Goal: Task Accomplishment & Management: Use online tool/utility

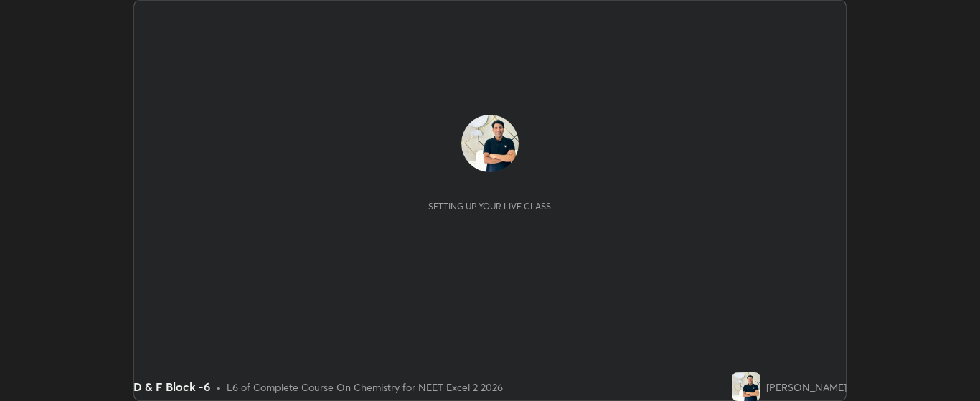
scroll to position [401, 980]
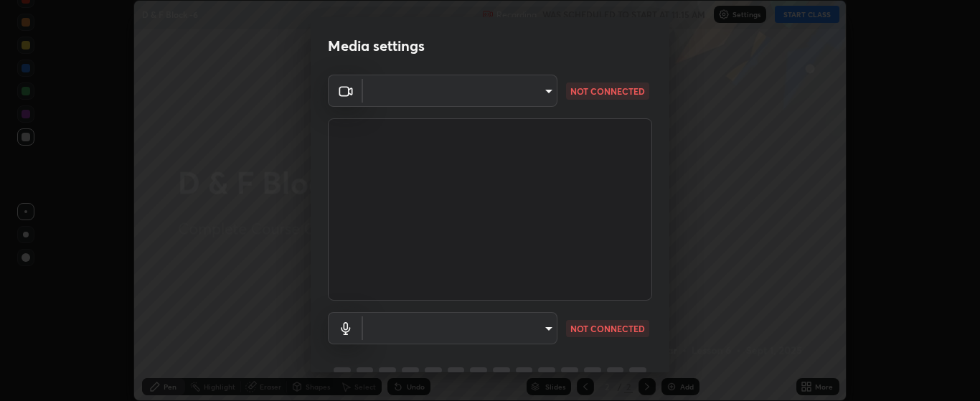
type input "bdf1d9f3bca52f971e18e8a0044631de21cc90e990e9184687b770e2af72e9a3"
type input "32019765ef5dcc8532e1c65e89a184b3a81469b56757817de99fdfa1732ebfd7"
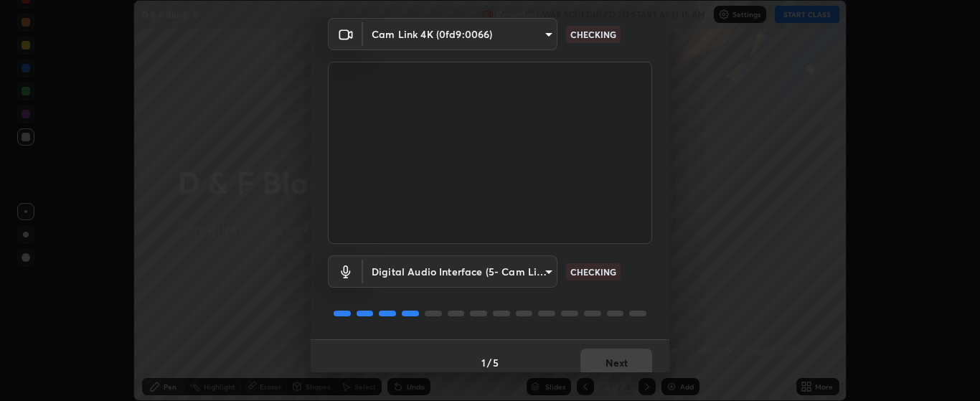
scroll to position [69, 0]
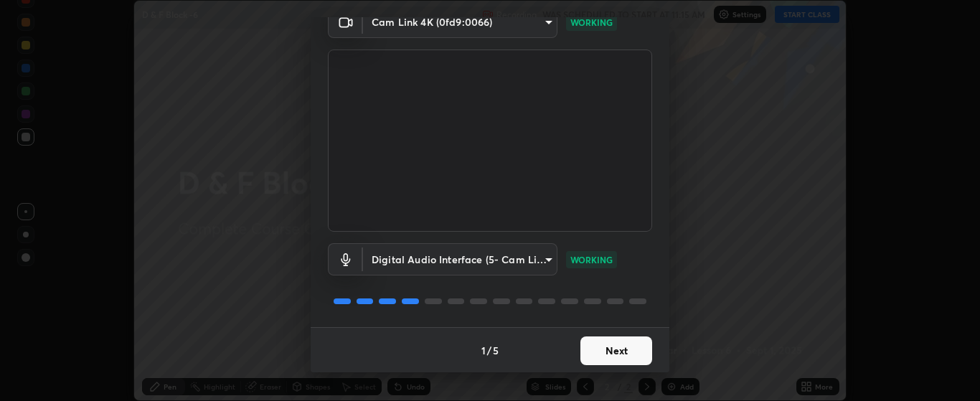
click at [620, 354] on button "Next" at bounding box center [616, 350] width 72 height 29
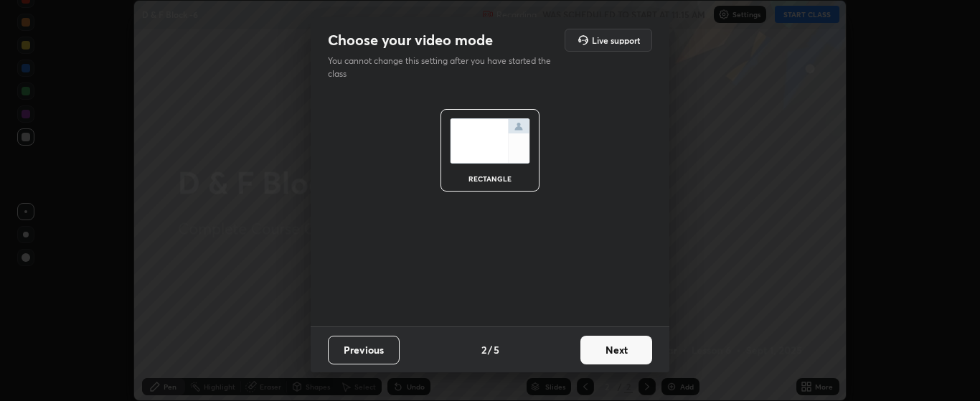
click at [630, 349] on button "Next" at bounding box center [616, 350] width 72 height 29
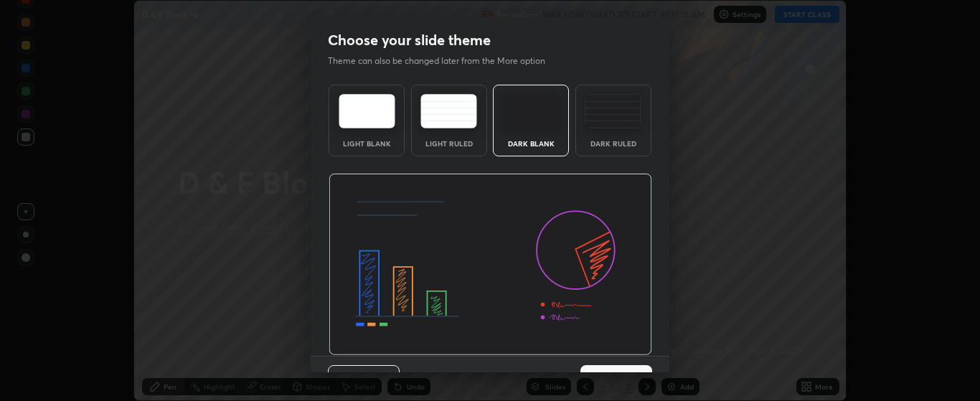
scroll to position [29, 0]
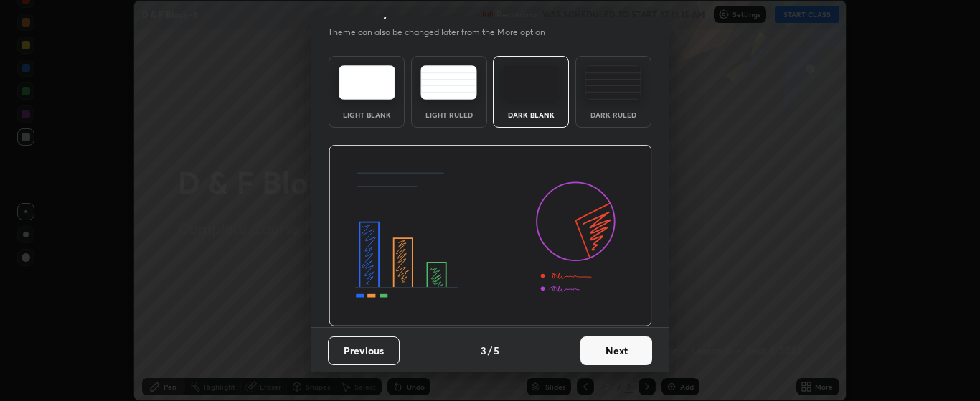
click at [625, 351] on button "Next" at bounding box center [616, 350] width 72 height 29
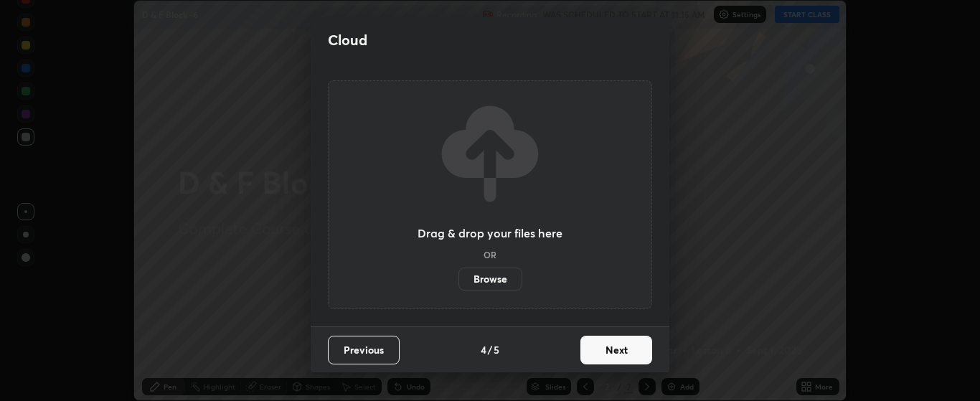
scroll to position [0, 0]
click at [632, 352] on button "Next" at bounding box center [616, 350] width 72 height 29
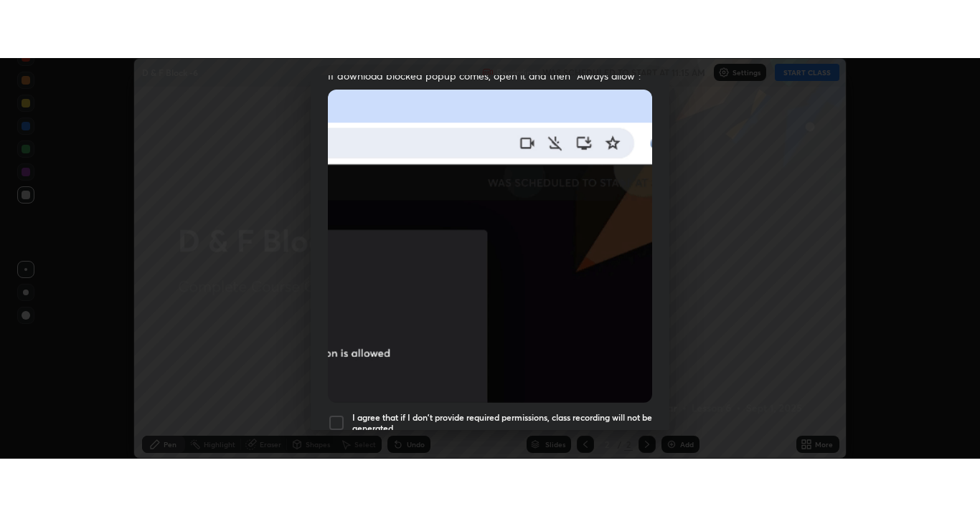
scroll to position [362, 0]
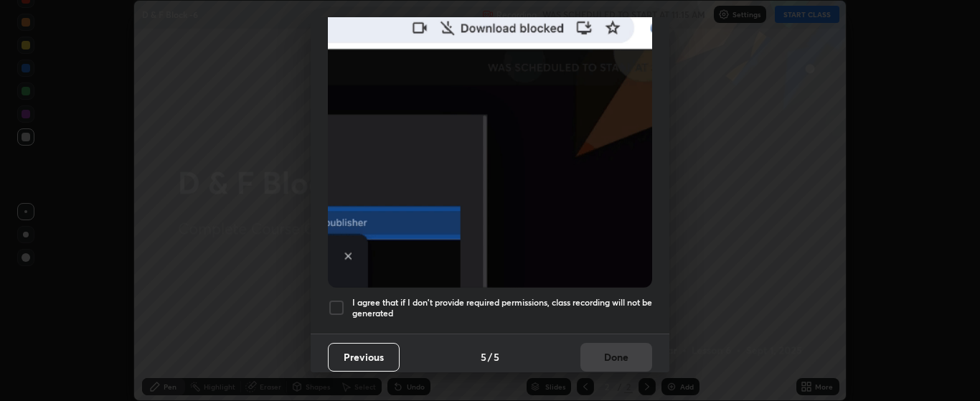
click at [623, 297] on h5 "I agree that if I don't provide required permissions, class recording will not …" at bounding box center [502, 308] width 300 height 22
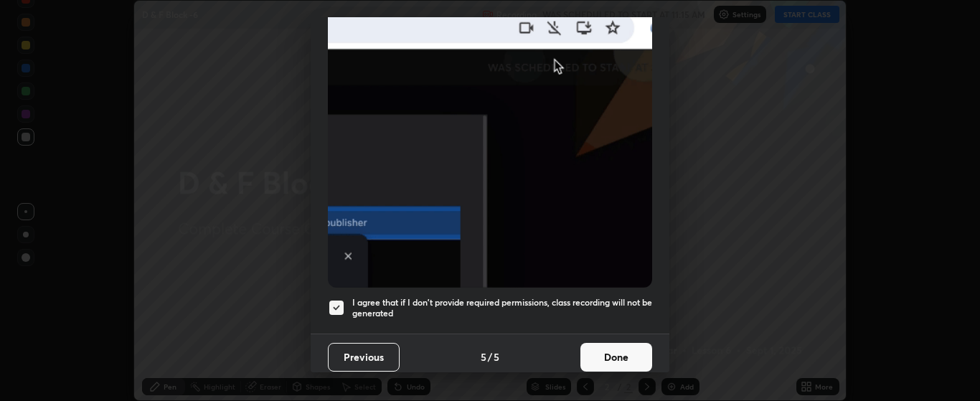
click at [625, 345] on button "Done" at bounding box center [616, 357] width 72 height 29
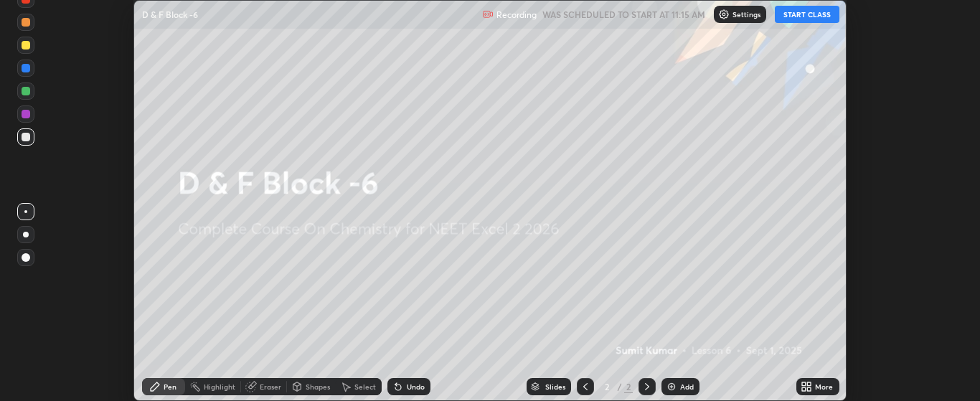
click at [809, 389] on icon at bounding box center [810, 389] width 4 height 4
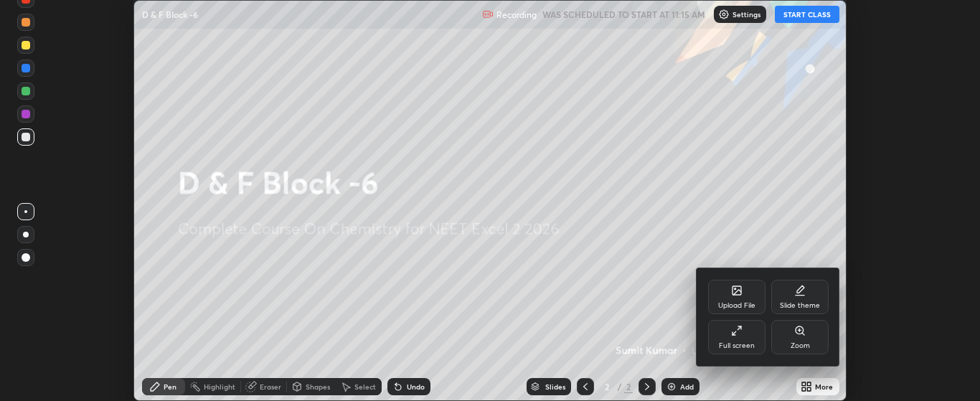
click at [747, 336] on div "Full screen" at bounding box center [736, 337] width 57 height 34
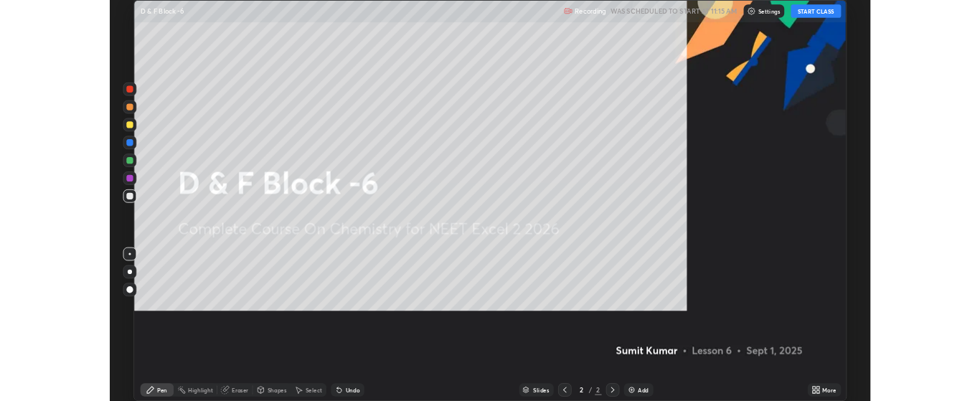
scroll to position [516, 980]
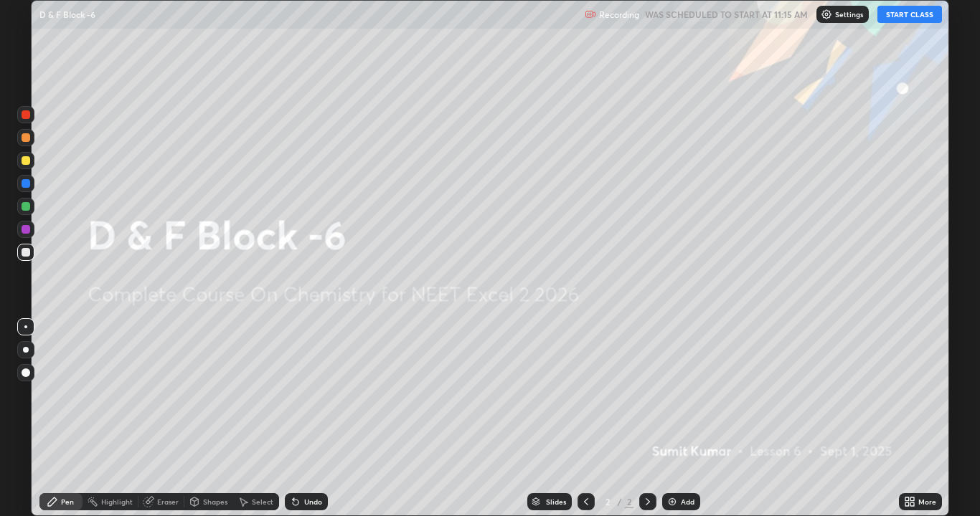
click at [903, 16] on button "START CLASS" at bounding box center [909, 14] width 65 height 17
click at [673, 400] on img at bounding box center [671, 501] width 11 height 11
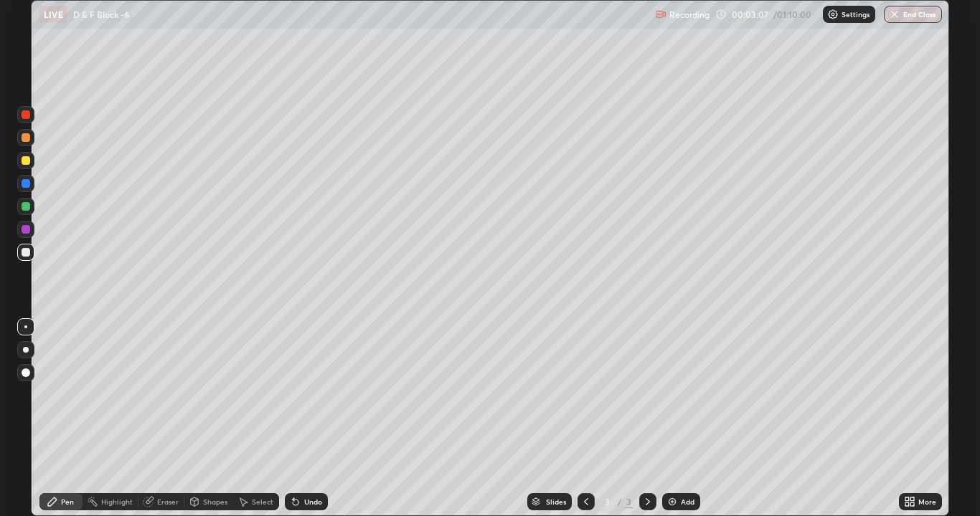
click at [166, 400] on div "Eraser" at bounding box center [168, 501] width 22 height 7
click at [24, 400] on icon at bounding box center [25, 454] width 11 height 12
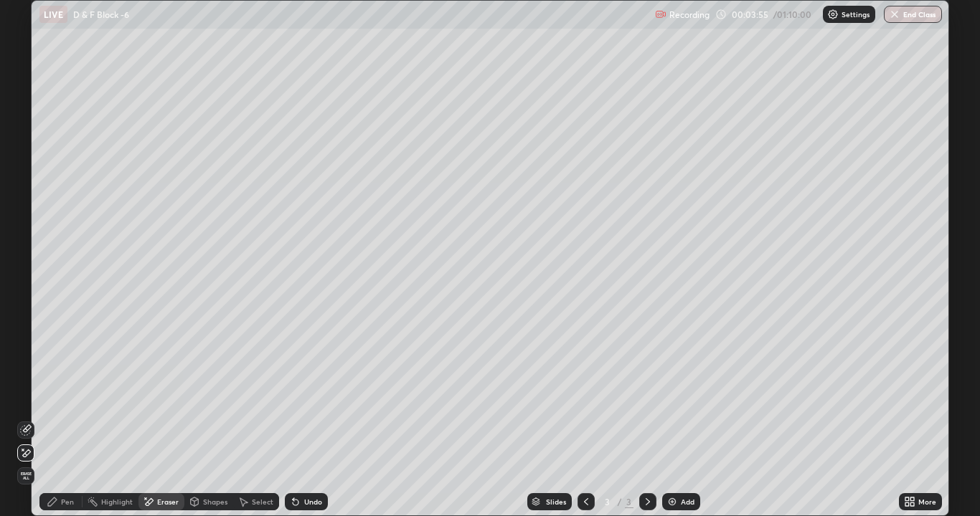
click at [65, 400] on div "Pen" at bounding box center [67, 501] width 13 height 7
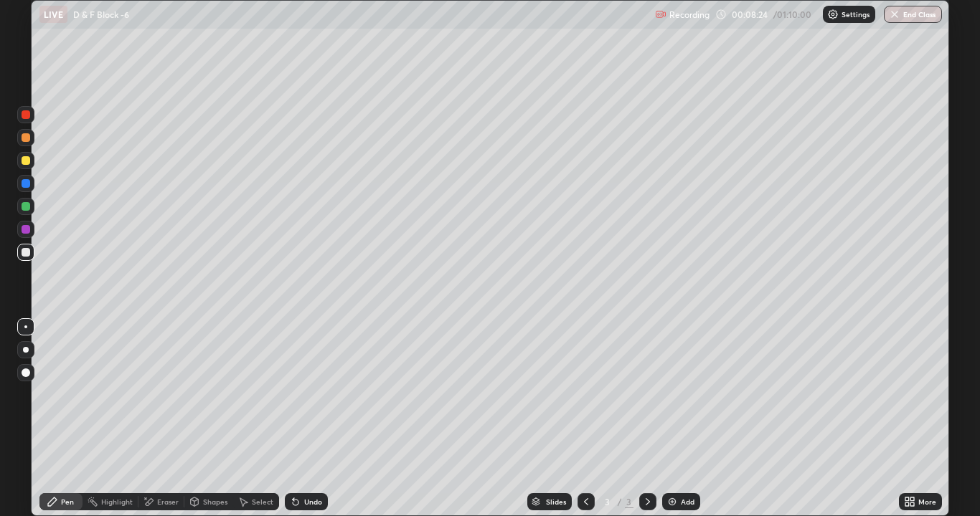
click at [677, 400] on div "Add" at bounding box center [681, 501] width 38 height 17
click at [304, 400] on div "Undo" at bounding box center [313, 501] width 18 height 7
click at [675, 400] on img at bounding box center [671, 501] width 11 height 11
click at [301, 400] on div "Undo" at bounding box center [306, 501] width 43 height 17
click at [293, 400] on icon at bounding box center [296, 503] width 6 height 6
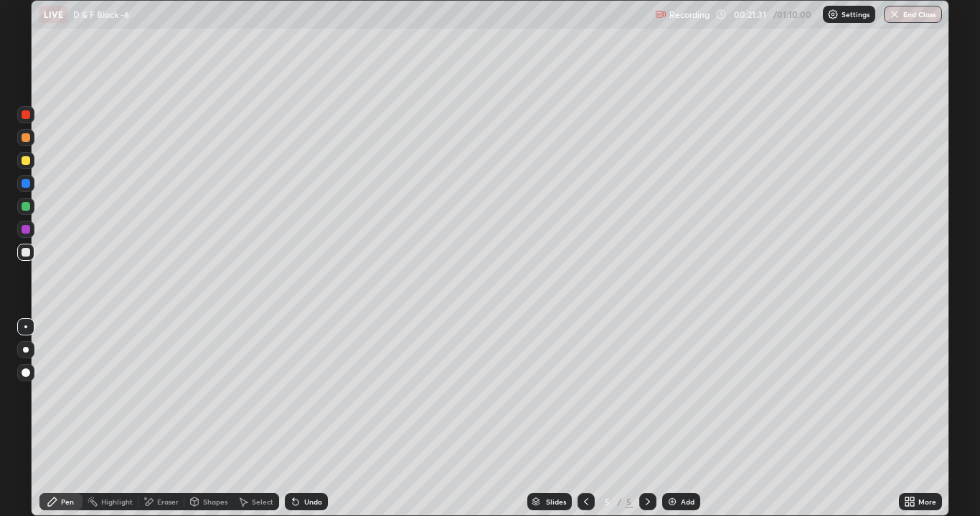
click at [293, 400] on icon at bounding box center [296, 503] width 6 height 6
click at [306, 400] on div "Undo" at bounding box center [313, 501] width 18 height 7
click at [674, 400] on img at bounding box center [671, 501] width 11 height 11
click at [195, 400] on icon at bounding box center [195, 502] width 8 height 9
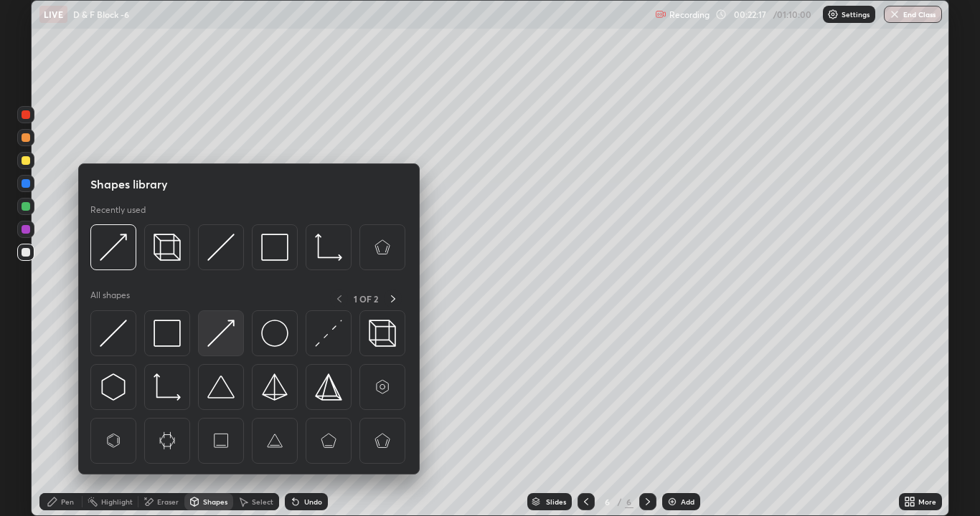
click at [216, 336] on img at bounding box center [220, 333] width 27 height 27
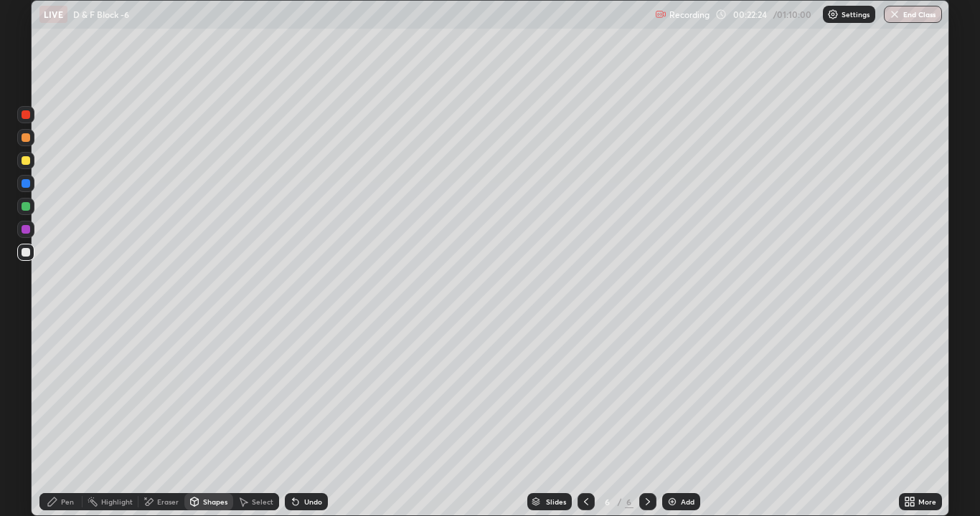
click at [25, 207] on div at bounding box center [26, 206] width 9 height 9
click at [65, 400] on div "Pen" at bounding box center [67, 501] width 13 height 7
click at [584, 400] on icon at bounding box center [585, 501] width 11 height 11
click at [639, 400] on div at bounding box center [647, 501] width 17 height 17
click at [584, 400] on icon at bounding box center [585, 501] width 11 height 11
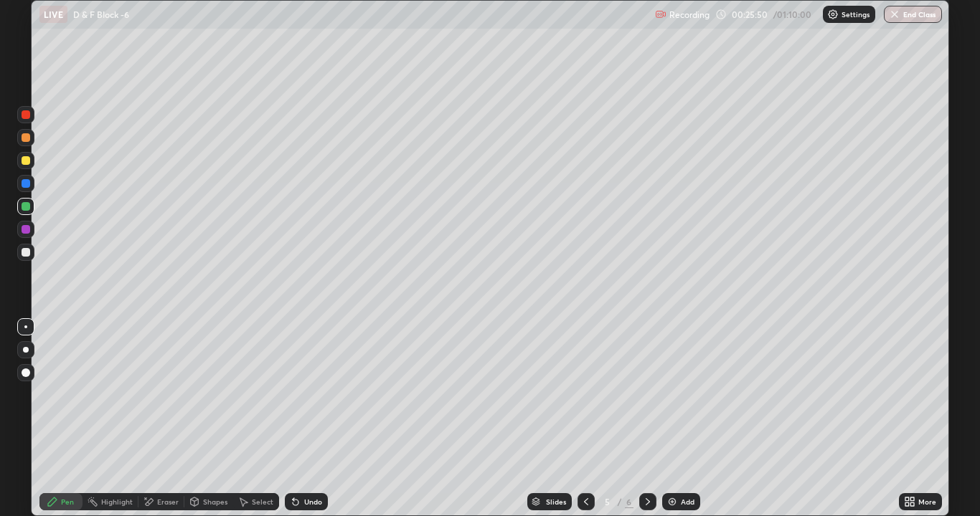
click at [645, 400] on icon at bounding box center [647, 501] width 11 height 11
click at [589, 400] on icon at bounding box center [585, 501] width 11 height 11
click at [649, 400] on icon at bounding box center [647, 501] width 11 height 11
click at [584, 400] on icon at bounding box center [586, 501] width 4 height 7
click at [645, 400] on icon at bounding box center [647, 501] width 11 height 11
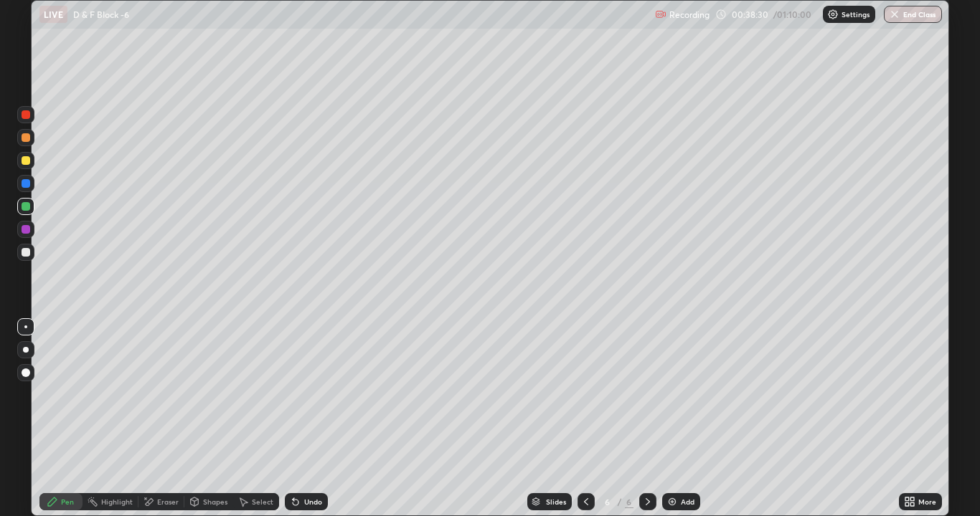
click at [673, 400] on img at bounding box center [671, 501] width 11 height 11
click at [28, 255] on div at bounding box center [26, 252] width 9 height 9
click at [295, 400] on icon at bounding box center [296, 503] width 6 height 6
click at [298, 400] on icon at bounding box center [295, 501] width 11 height 11
click at [293, 400] on icon at bounding box center [296, 503] width 6 height 6
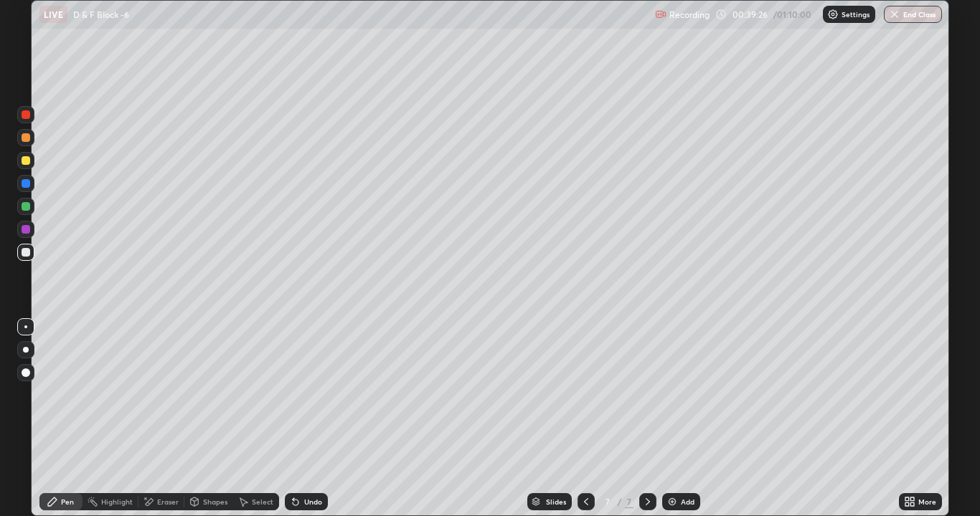
click at [294, 400] on icon at bounding box center [296, 503] width 6 height 6
click at [293, 400] on icon at bounding box center [296, 503] width 6 height 6
click at [296, 400] on icon at bounding box center [295, 501] width 11 height 11
click at [199, 400] on div "Shapes" at bounding box center [208, 501] width 49 height 17
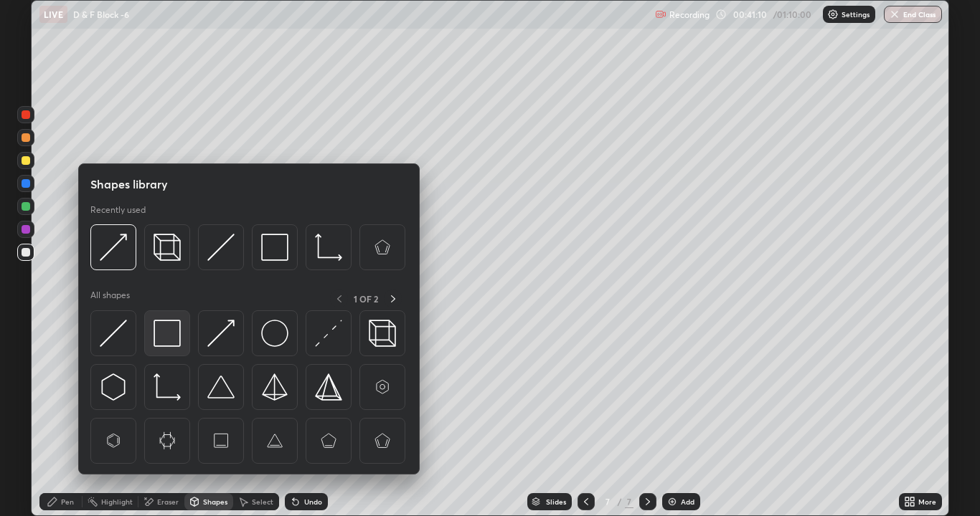
click at [175, 332] on img at bounding box center [166, 333] width 27 height 27
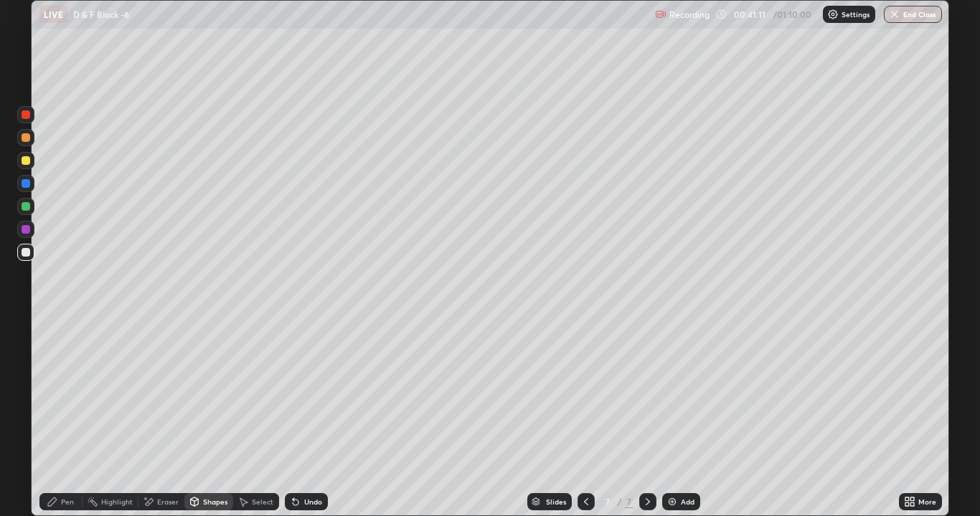
click at [28, 166] on div at bounding box center [25, 160] width 17 height 17
click at [301, 400] on div "Undo" at bounding box center [306, 501] width 43 height 17
click at [55, 400] on icon at bounding box center [52, 501] width 11 height 11
click at [206, 400] on div "Shapes" at bounding box center [215, 501] width 24 height 7
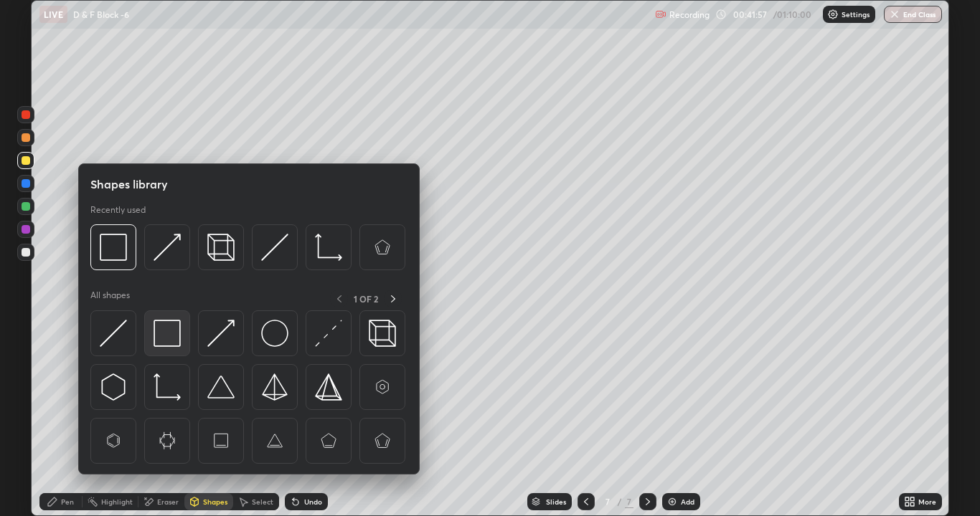
click at [170, 335] on img at bounding box center [166, 333] width 27 height 27
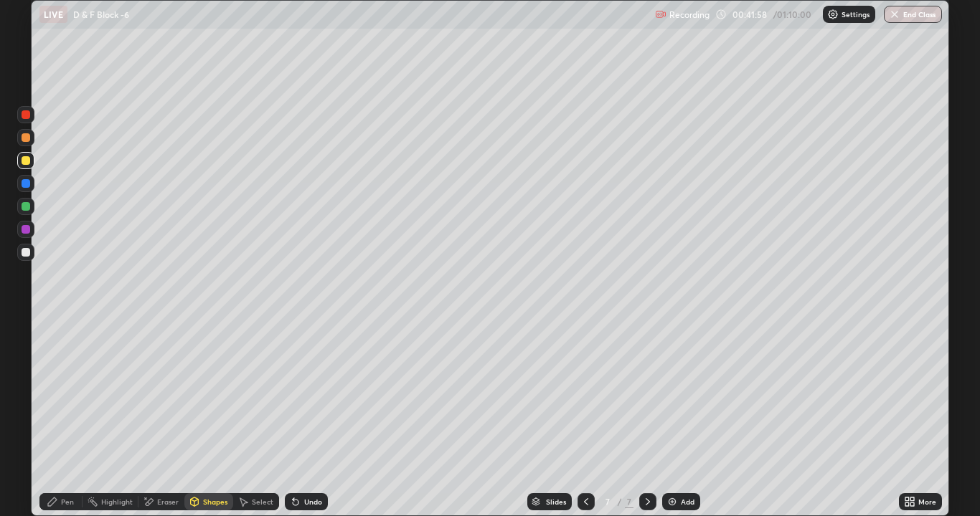
click at [31, 209] on div at bounding box center [25, 206] width 17 height 17
click at [298, 400] on icon at bounding box center [295, 501] width 11 height 11
click at [62, 400] on div "Pen" at bounding box center [67, 501] width 13 height 7
click at [156, 400] on div "Eraser" at bounding box center [161, 501] width 46 height 17
click at [54, 400] on icon at bounding box center [52, 502] width 9 height 9
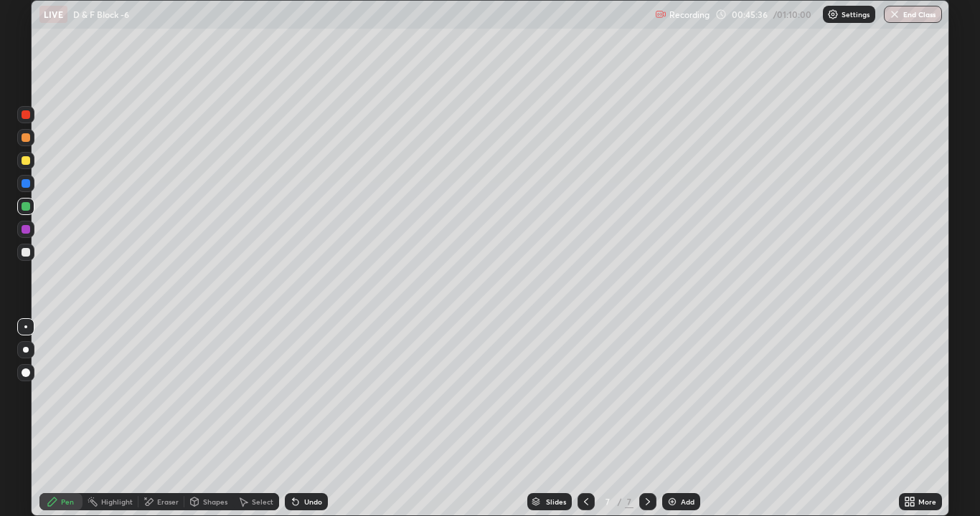
click at [163, 400] on div "Eraser" at bounding box center [168, 501] width 22 height 7
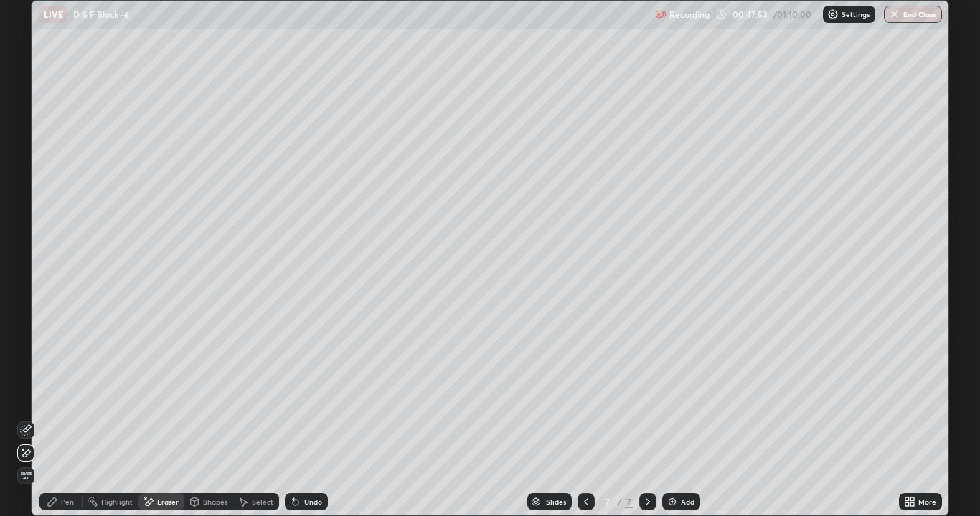
click at [673, 400] on img at bounding box center [671, 501] width 11 height 11
click at [64, 400] on div "Pen" at bounding box center [67, 501] width 13 height 7
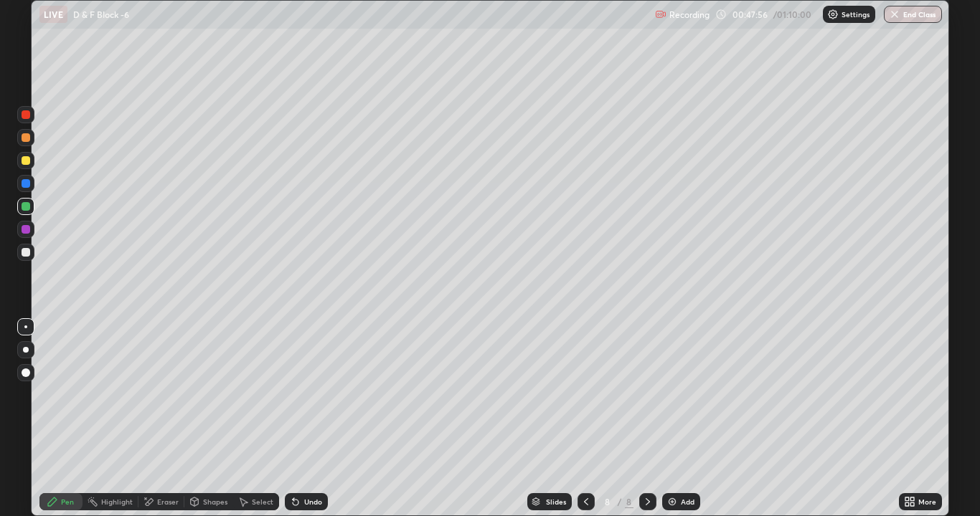
click at [25, 140] on div at bounding box center [26, 137] width 9 height 9
click at [25, 204] on div at bounding box center [26, 206] width 9 height 9
click at [162, 400] on div "Eraser" at bounding box center [168, 501] width 22 height 7
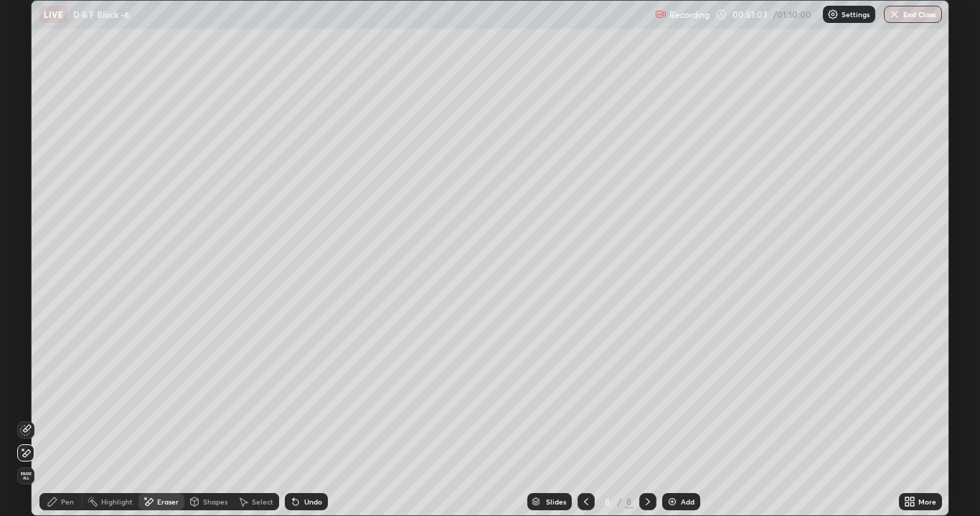
click at [70, 400] on div "Pen" at bounding box center [67, 501] width 13 height 7
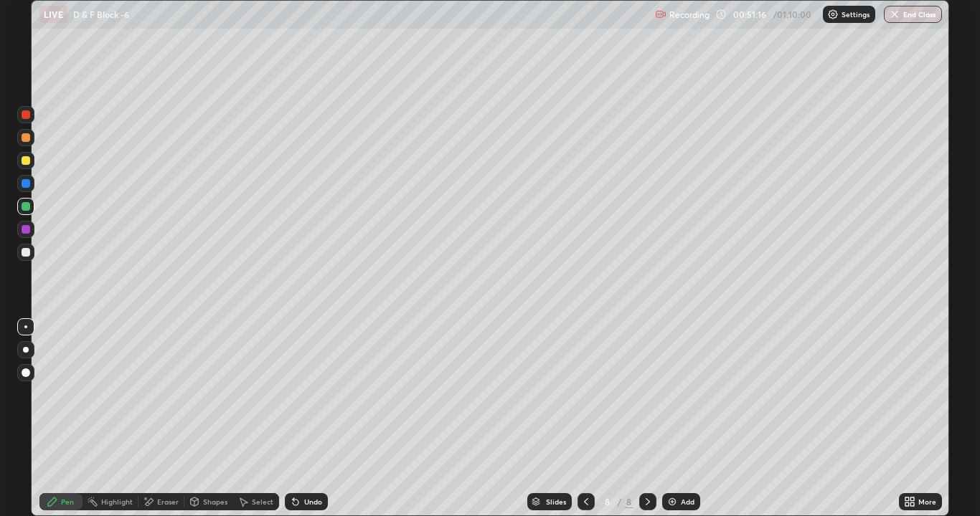
click at [32, 163] on div at bounding box center [25, 160] width 17 height 17
click at [161, 400] on div "Eraser" at bounding box center [168, 501] width 22 height 7
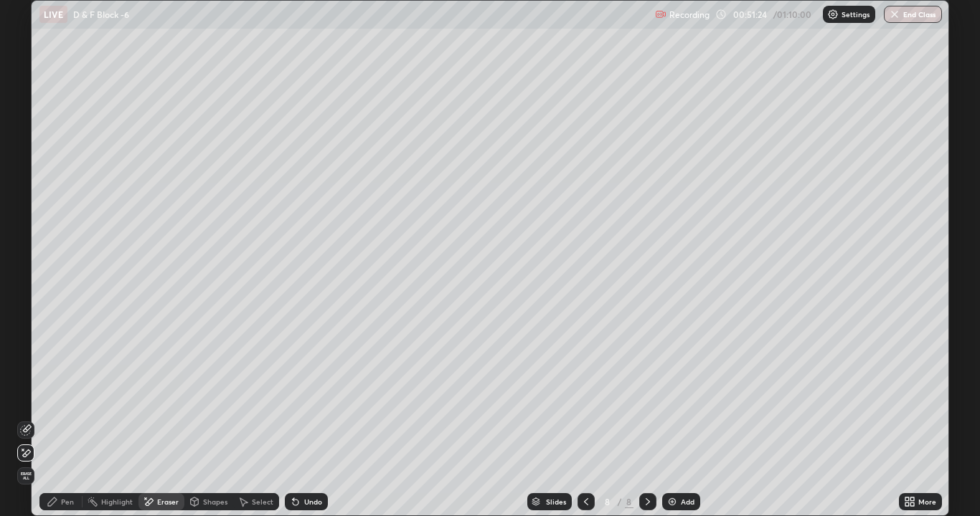
click at [64, 400] on div "Pen" at bounding box center [67, 501] width 13 height 7
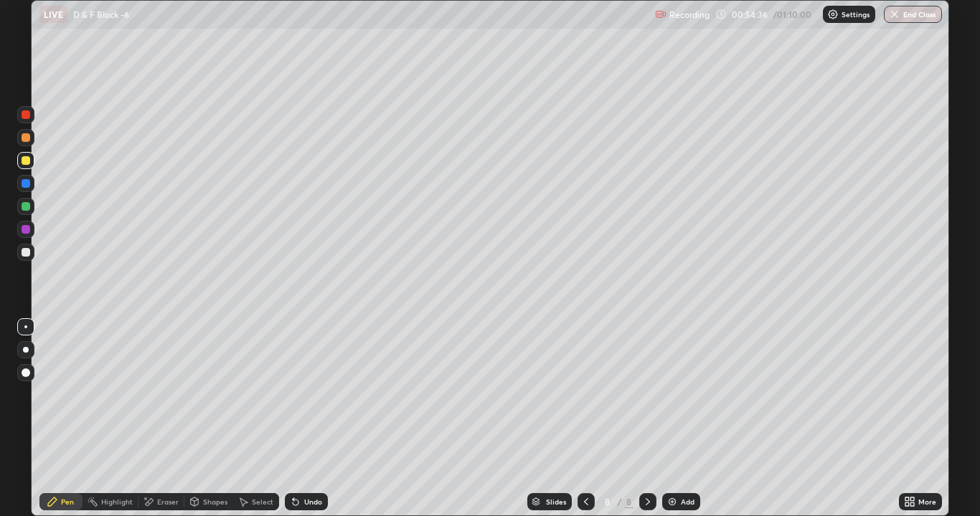
click at [31, 252] on div at bounding box center [25, 252] width 17 height 17
click at [309, 400] on div "Undo" at bounding box center [313, 501] width 18 height 7
click at [671, 400] on img at bounding box center [671, 501] width 11 height 11
click at [149, 400] on icon at bounding box center [148, 502] width 11 height 12
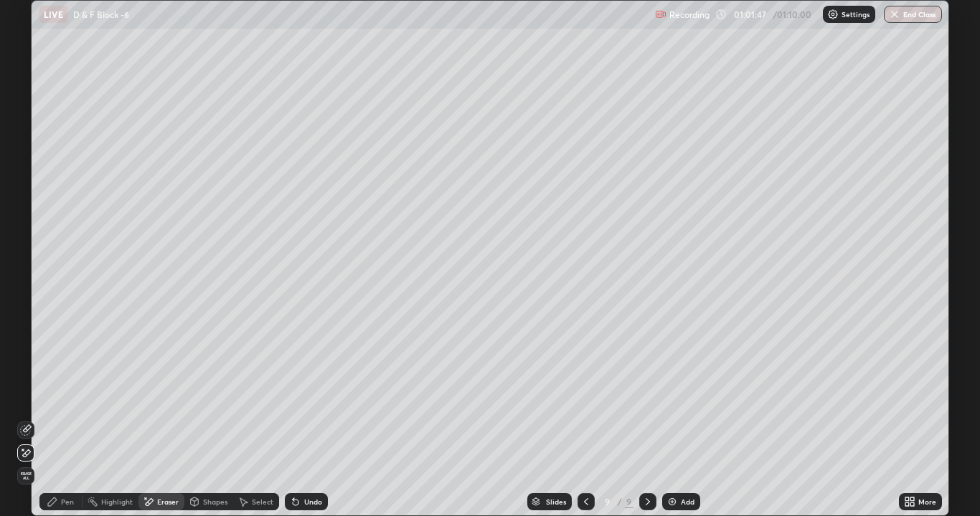
click at [26, 400] on icon at bounding box center [25, 430] width 11 height 11
click at [63, 400] on div "Pen" at bounding box center [60, 501] width 43 height 17
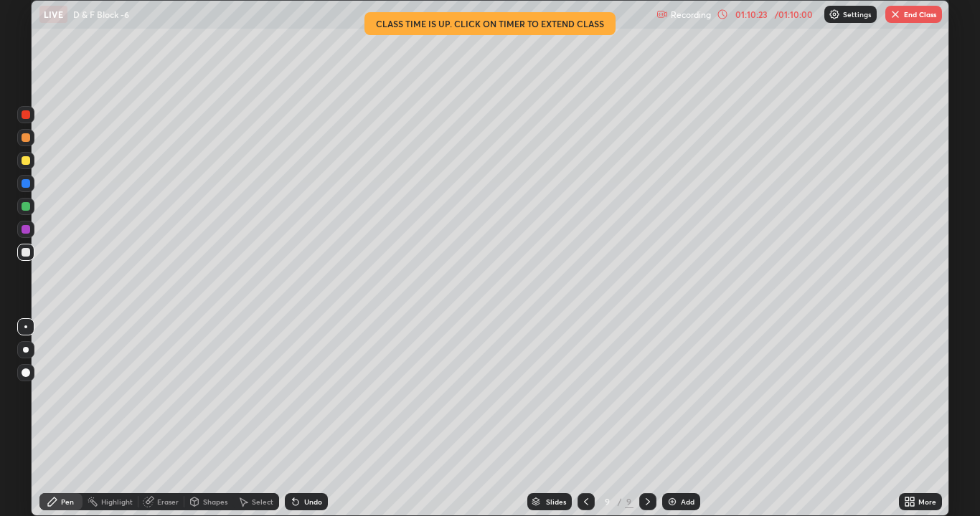
click at [912, 14] on button "End Class" at bounding box center [913, 14] width 57 height 17
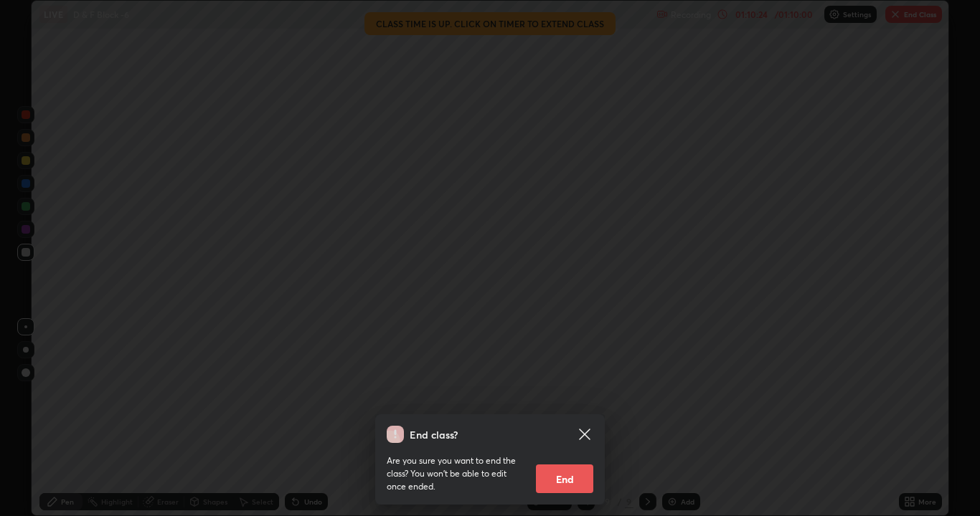
click at [575, 400] on button "End" at bounding box center [564, 479] width 57 height 29
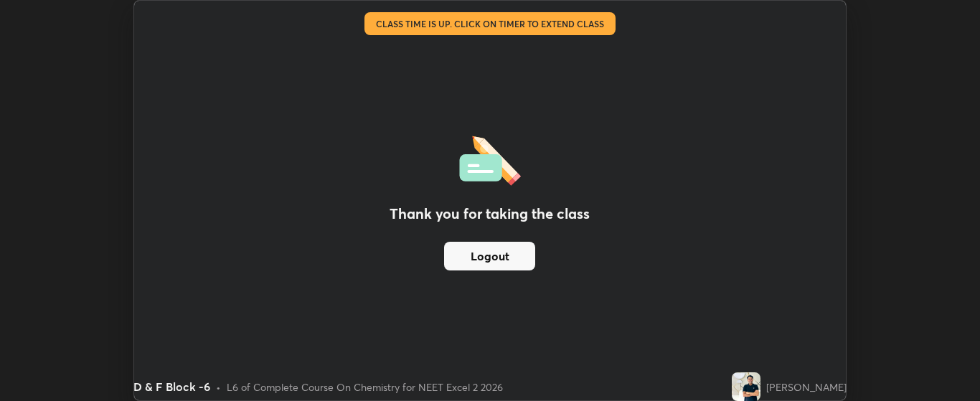
scroll to position [71317, 70738]
